Goal: Find specific page/section: Find specific page/section

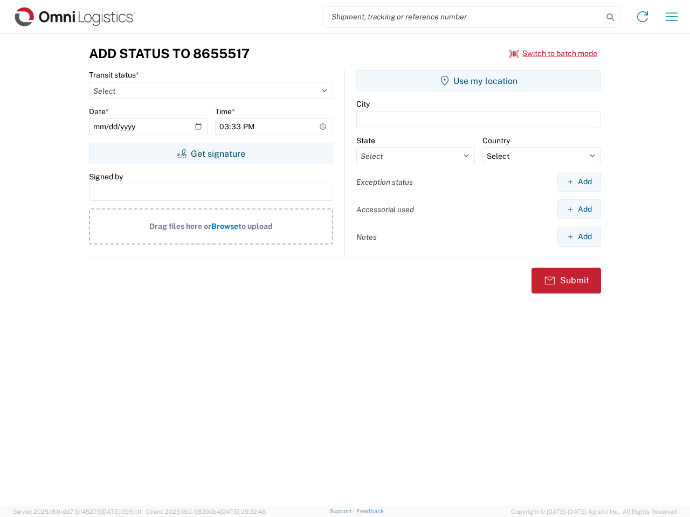
click at [463, 17] on input "search" at bounding box center [462, 16] width 279 height 20
click at [610, 17] on icon at bounding box center [610, 17] width 15 height 15
click at [643, 17] on icon at bounding box center [642, 16] width 17 height 17
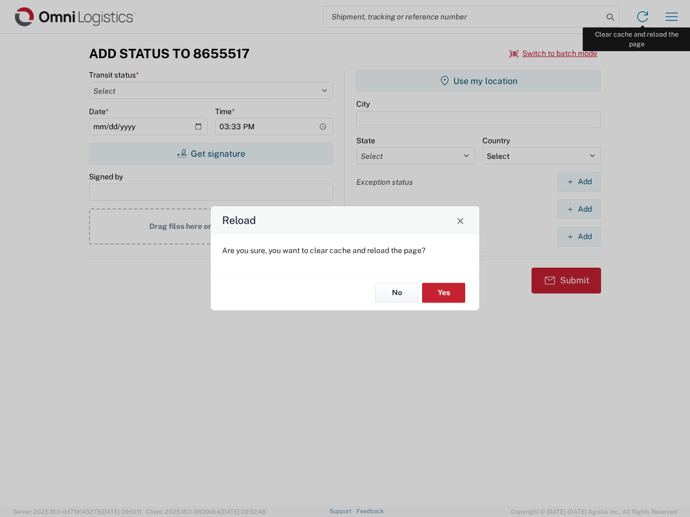
click at [672, 17] on div "Reload Are you sure, you want to clear cache and reload the page? No Yes" at bounding box center [345, 258] width 690 height 517
click at [554, 53] on div "Reload Are you sure, you want to clear cache and reload the page? No Yes" at bounding box center [345, 258] width 690 height 517
click at [211, 154] on div "Reload Are you sure, you want to clear cache and reload the page? No Yes" at bounding box center [345, 258] width 690 height 517
click at [479, 81] on div "Reload Are you sure, you want to clear cache and reload the page? No Yes" at bounding box center [345, 258] width 690 height 517
click at [579, 182] on div "Reload Are you sure, you want to clear cache and reload the page? No Yes" at bounding box center [345, 258] width 690 height 517
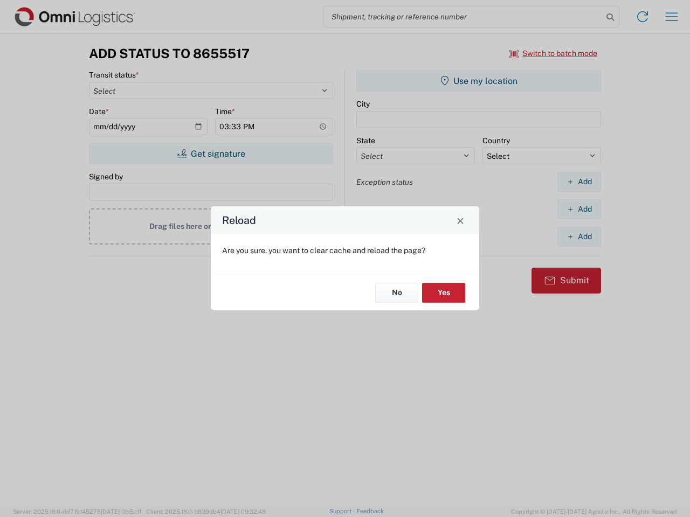
click at [579, 209] on div "Reload Are you sure, you want to clear cache and reload the page? No Yes" at bounding box center [345, 258] width 690 height 517
click at [579, 237] on div "Reload Are you sure, you want to clear cache and reload the page? No Yes" at bounding box center [345, 258] width 690 height 517
